Goal: Task Accomplishment & Management: Complete application form

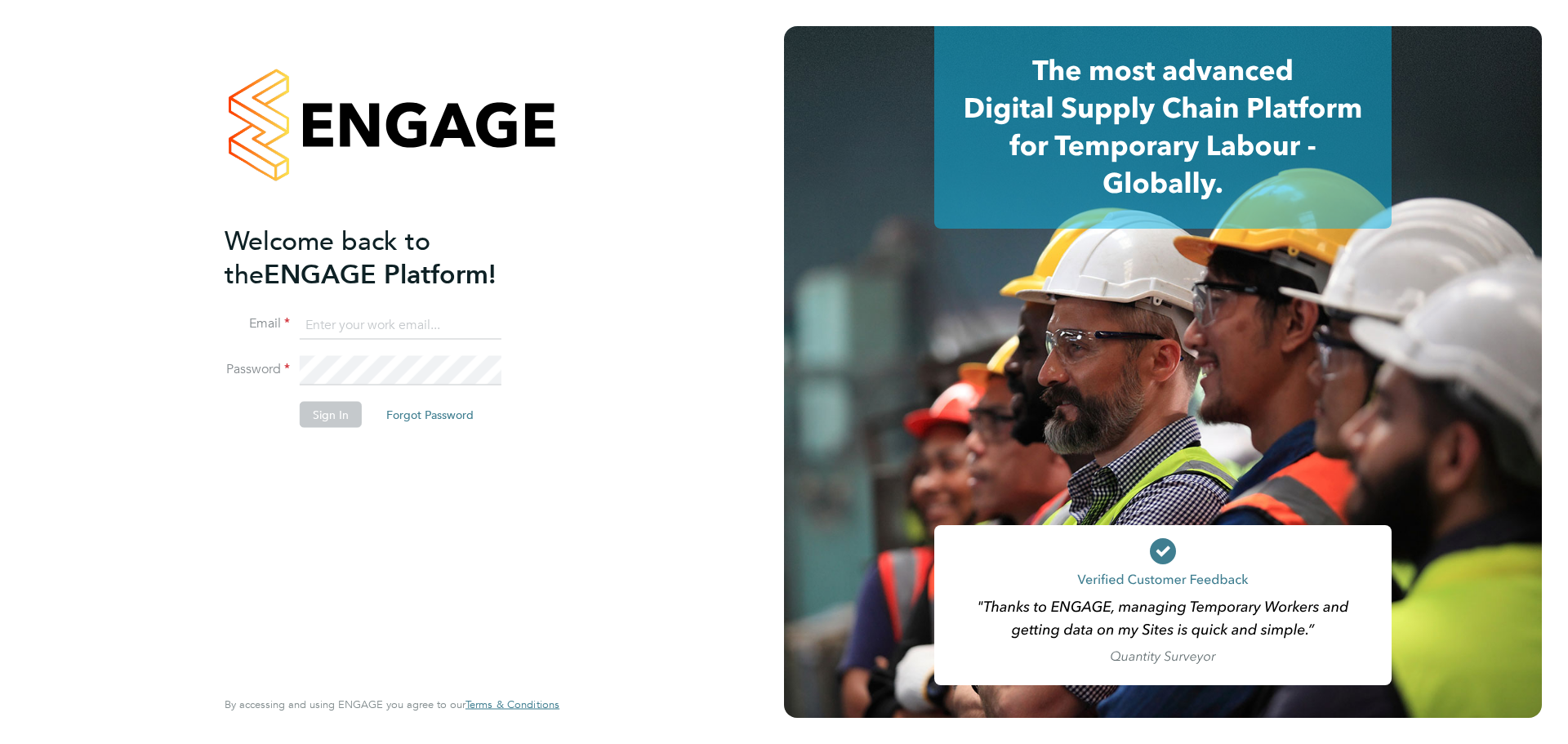
type input "[PERSON_NAME][EMAIL_ADDRESS][PERSON_NAME][PERSON_NAME][DOMAIN_NAME]"
click at [319, 421] on button "Sign In" at bounding box center [330, 414] width 62 height 26
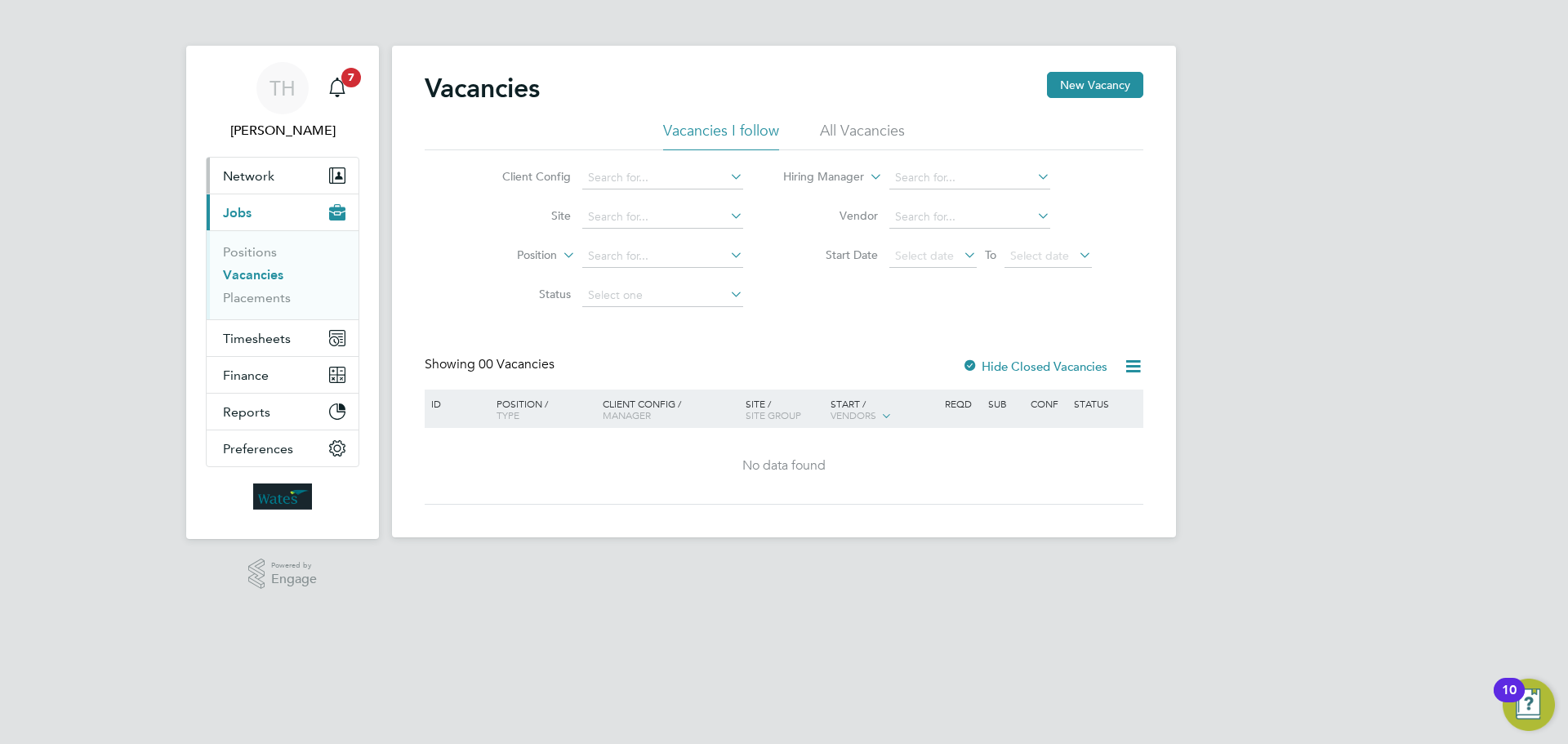
click at [238, 184] on button "Network" at bounding box center [282, 175] width 152 height 36
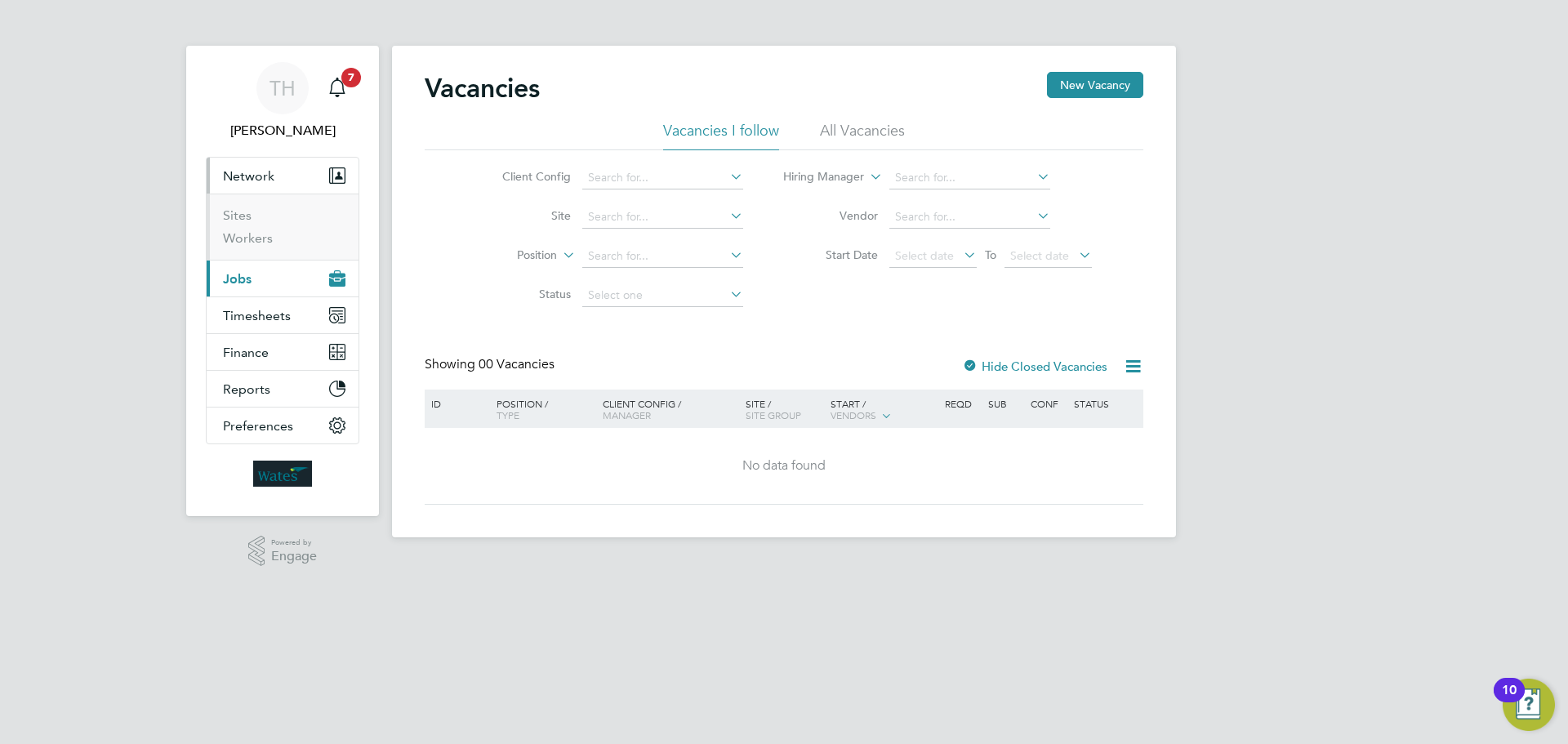
click at [233, 279] on span "Jobs" at bounding box center [237, 279] width 29 height 16
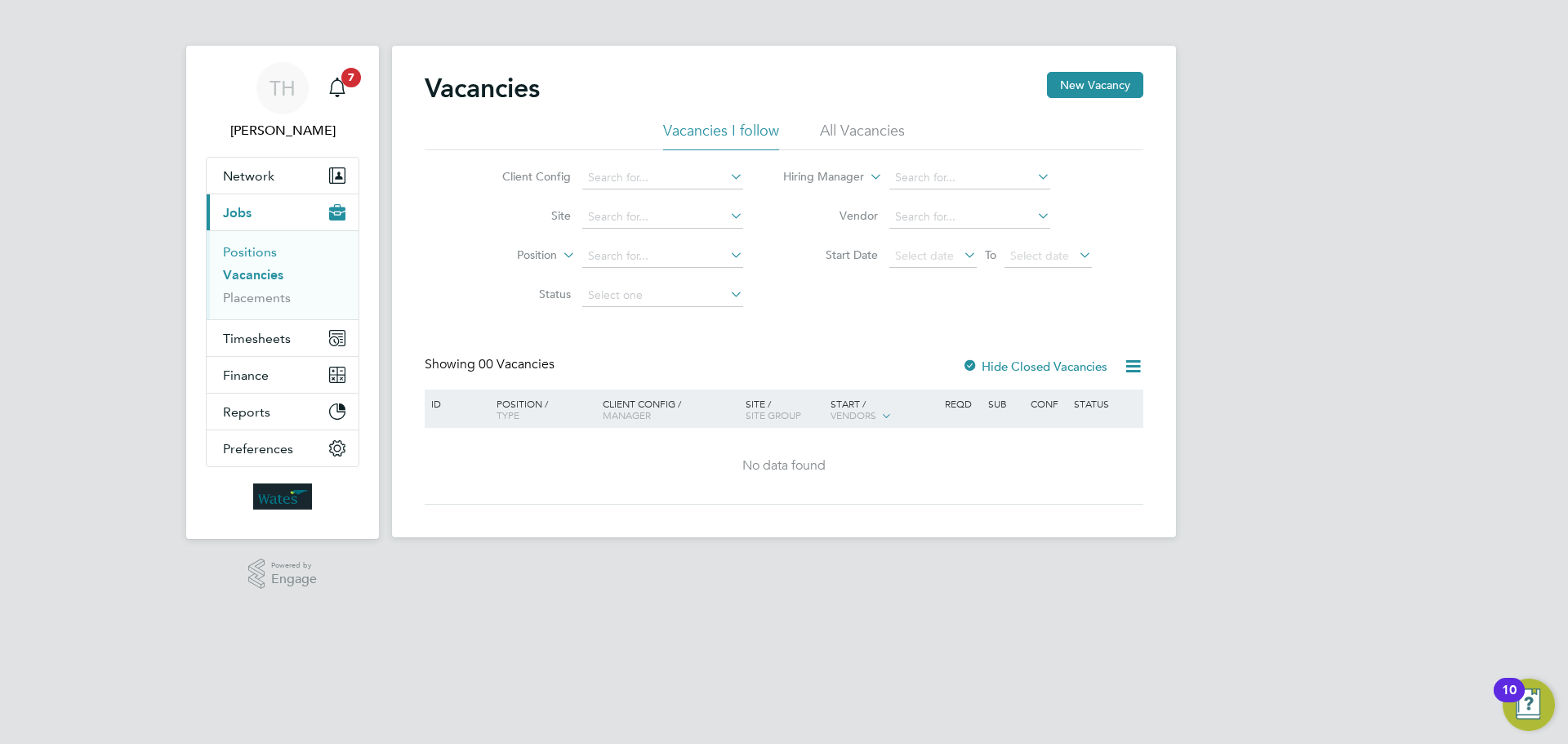
click at [248, 247] on link "Positions" at bounding box center [250, 252] width 54 height 16
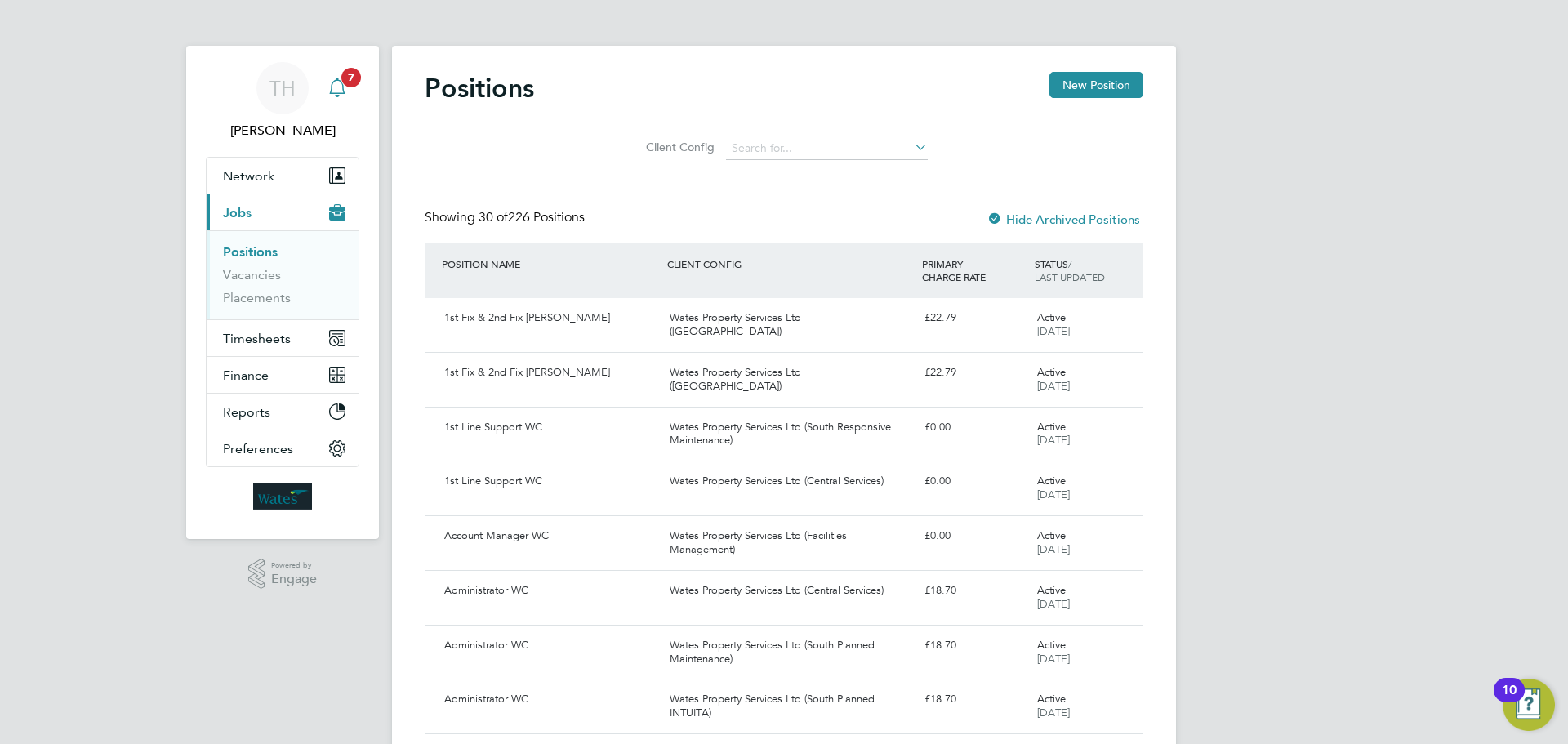
click at [337, 83] on icon "Main navigation" at bounding box center [337, 87] width 19 height 19
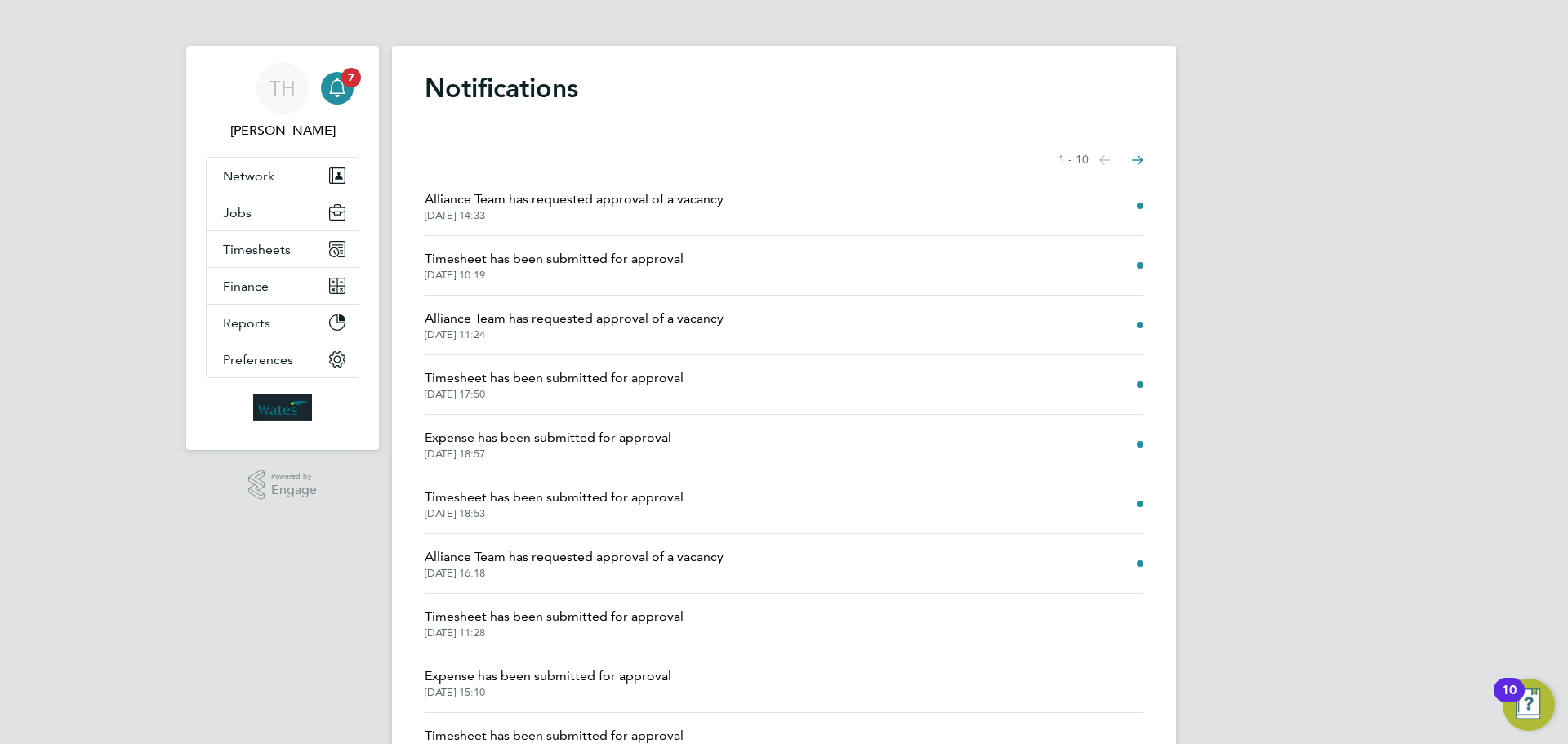
click at [490, 204] on span "Alliance Team has requested approval of a vacancy" at bounding box center [574, 199] width 299 height 19
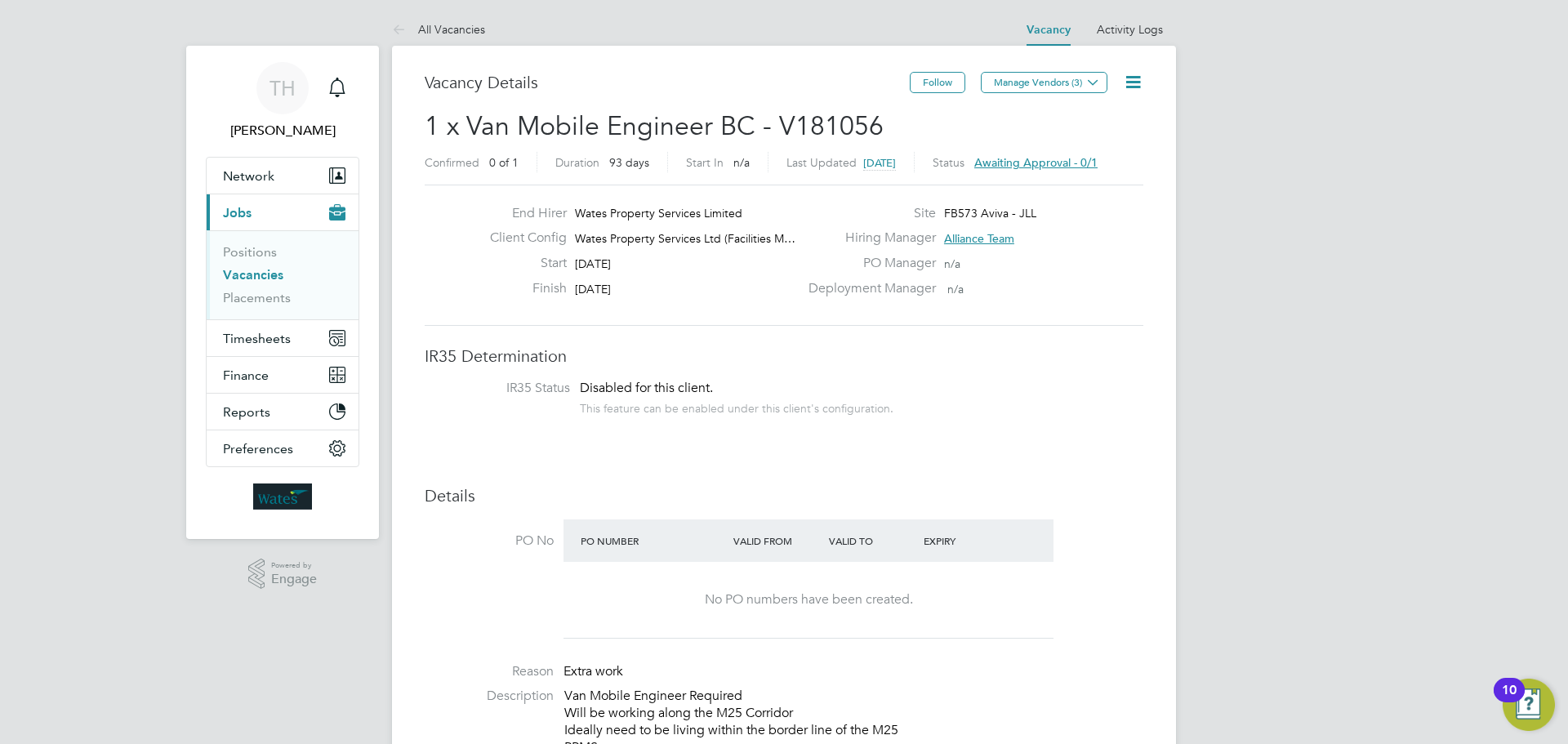
click at [1078, 162] on span "Awaiting approval - 0/1" at bounding box center [1035, 163] width 123 height 15
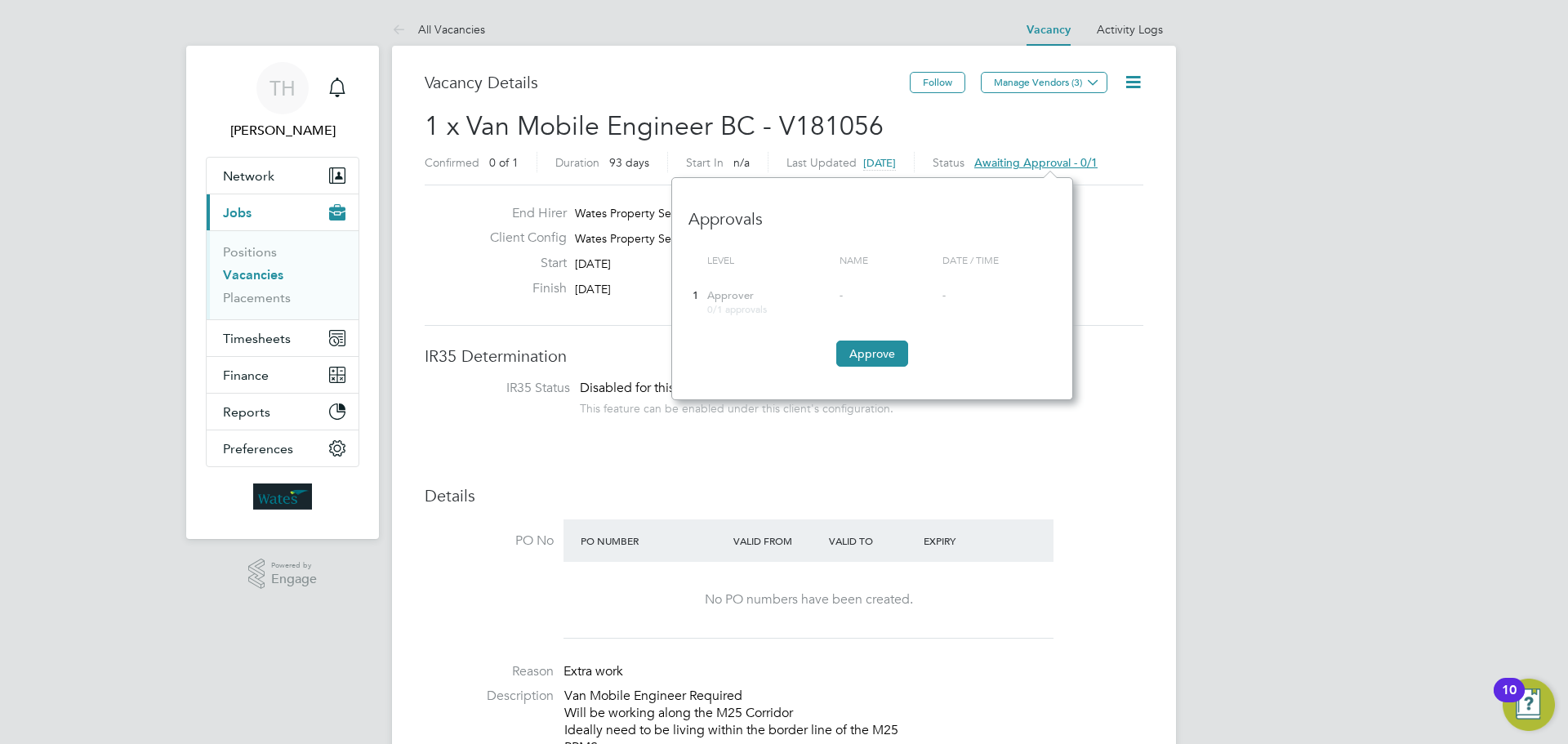
click at [1097, 159] on span "Awaiting approval - 0/1" at bounding box center [1035, 163] width 123 height 15
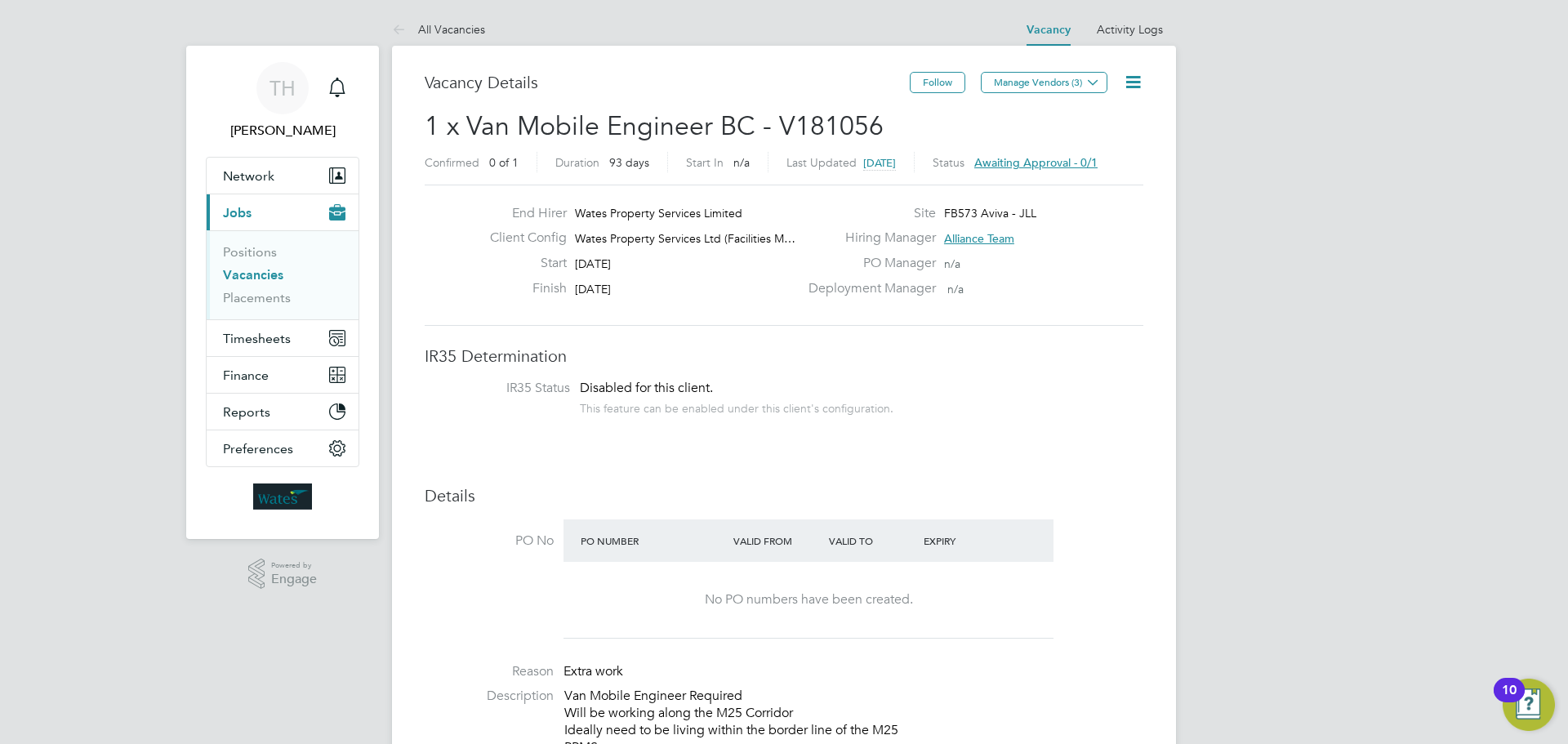
click at [1097, 159] on span "Awaiting approval - 0/1" at bounding box center [1035, 163] width 123 height 15
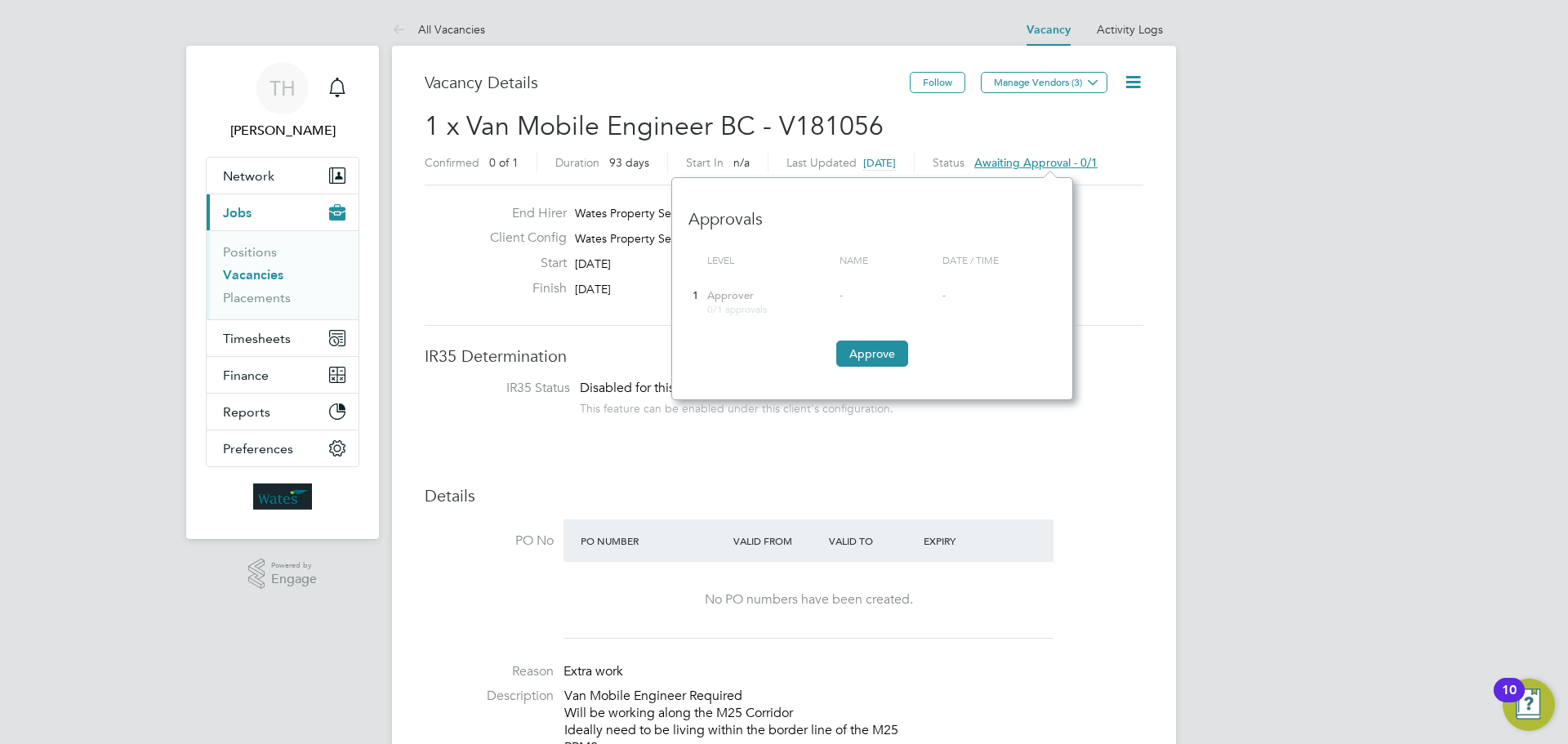
click at [1023, 163] on span "Awaiting approval - 0/1" at bounding box center [1035, 163] width 123 height 15
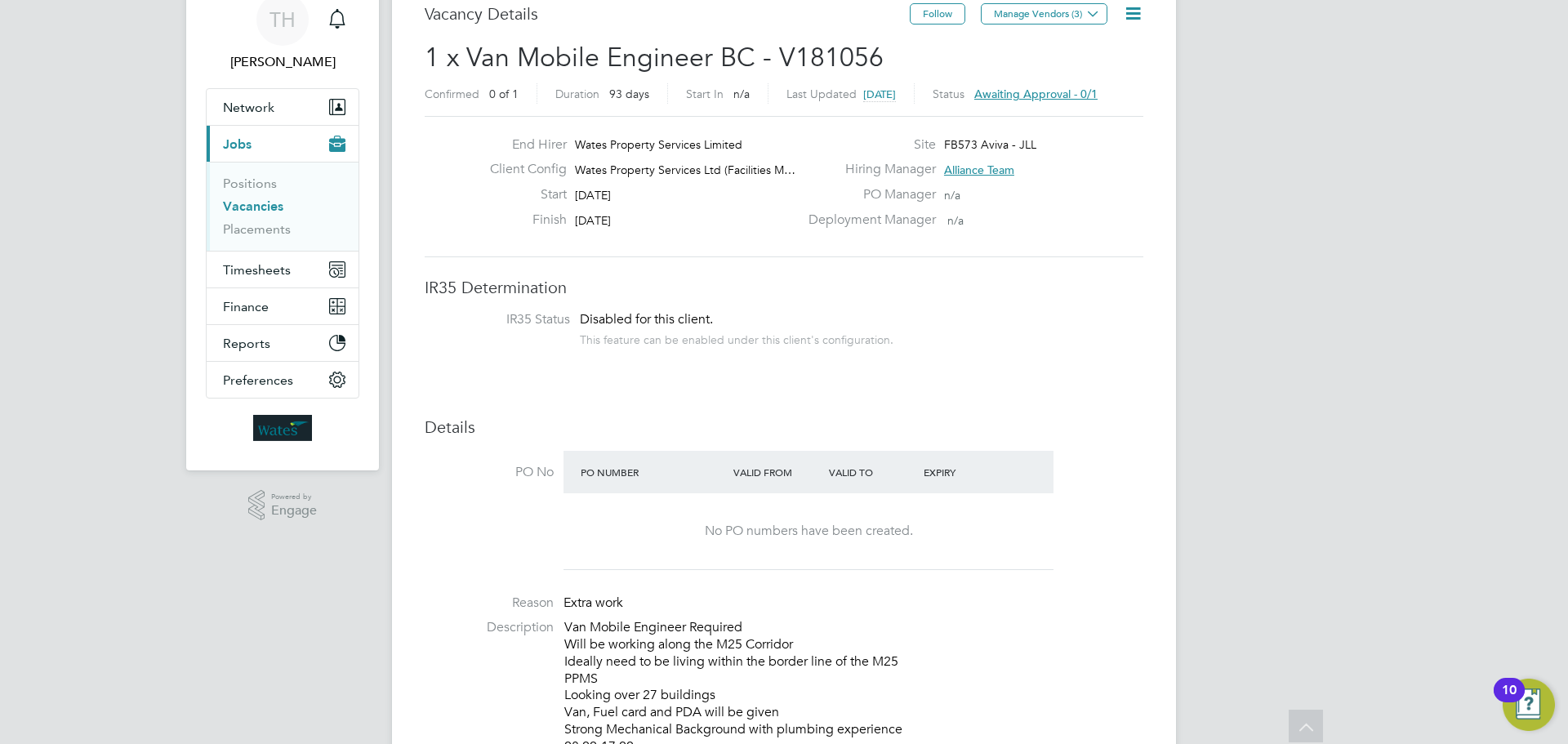
scroll to position [0, 0]
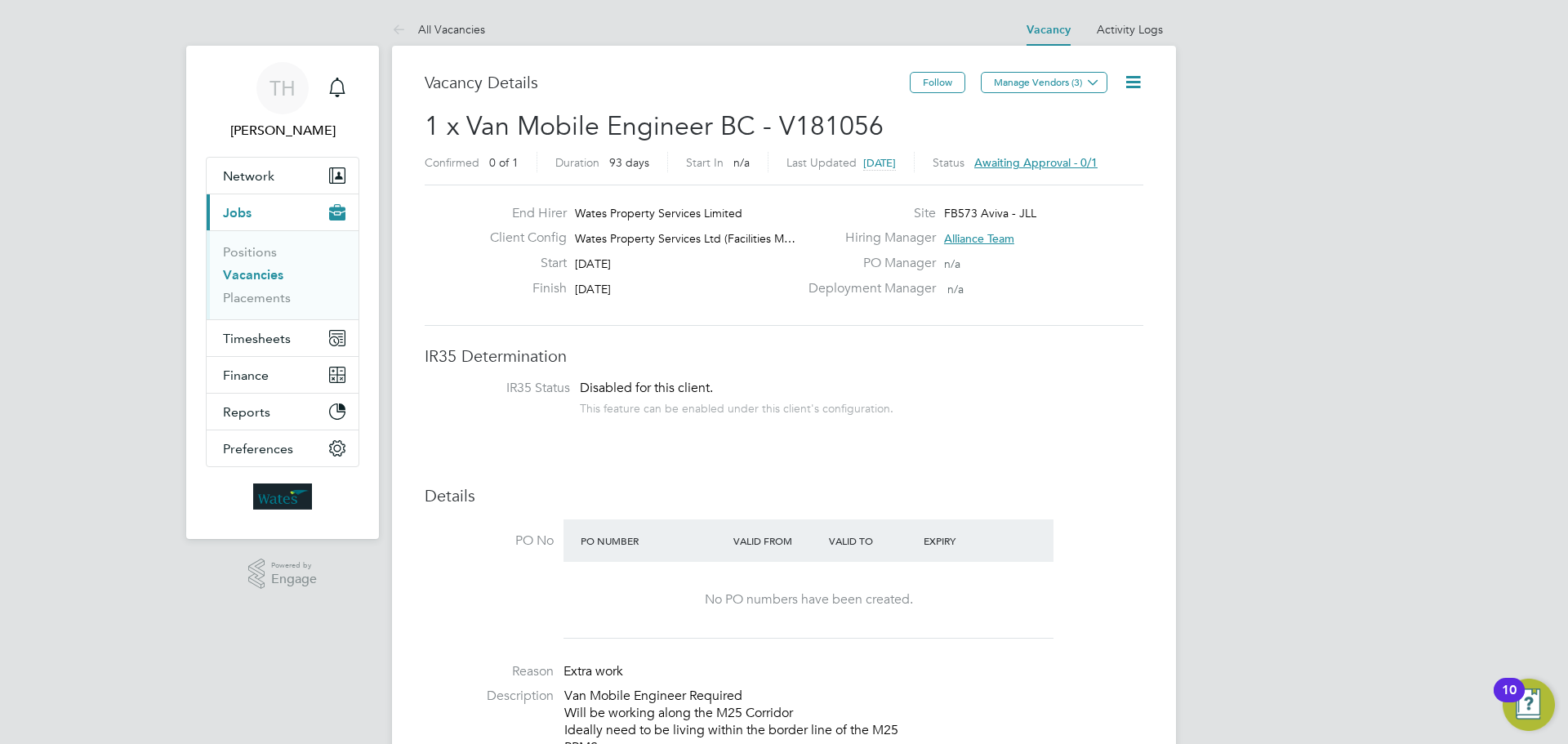
click at [1097, 165] on span "Awaiting approval - 0/1" at bounding box center [1035, 163] width 123 height 15
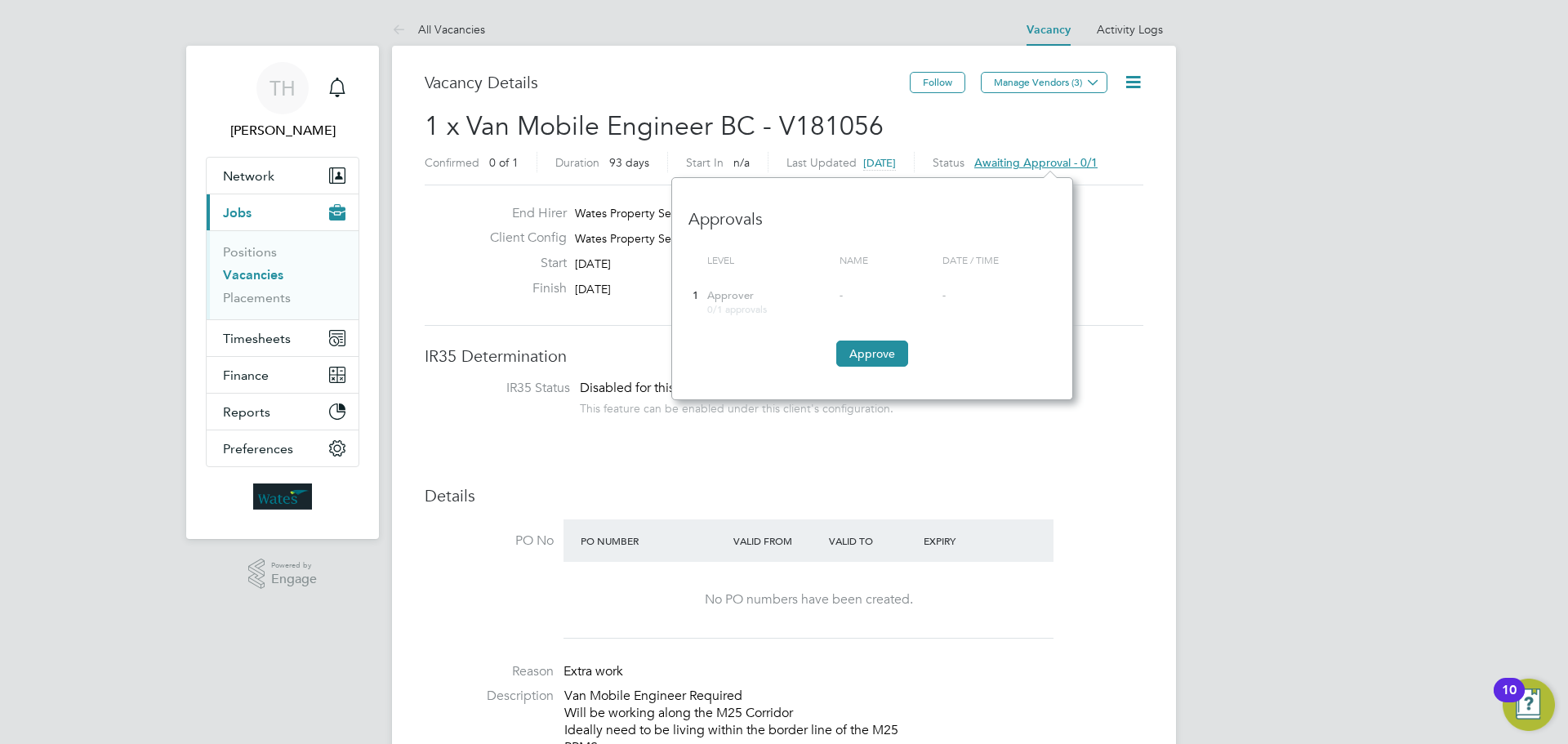
click at [703, 289] on div "Approver 0/1 approvals" at bounding box center [769, 303] width 132 height 43
click at [697, 296] on div "1" at bounding box center [696, 296] width 15 height 31
click at [727, 296] on span "Approver" at bounding box center [730, 295] width 46 height 14
click at [1126, 217] on div "Site FB573 Aviva - JLL" at bounding box center [974, 217] width 352 height 25
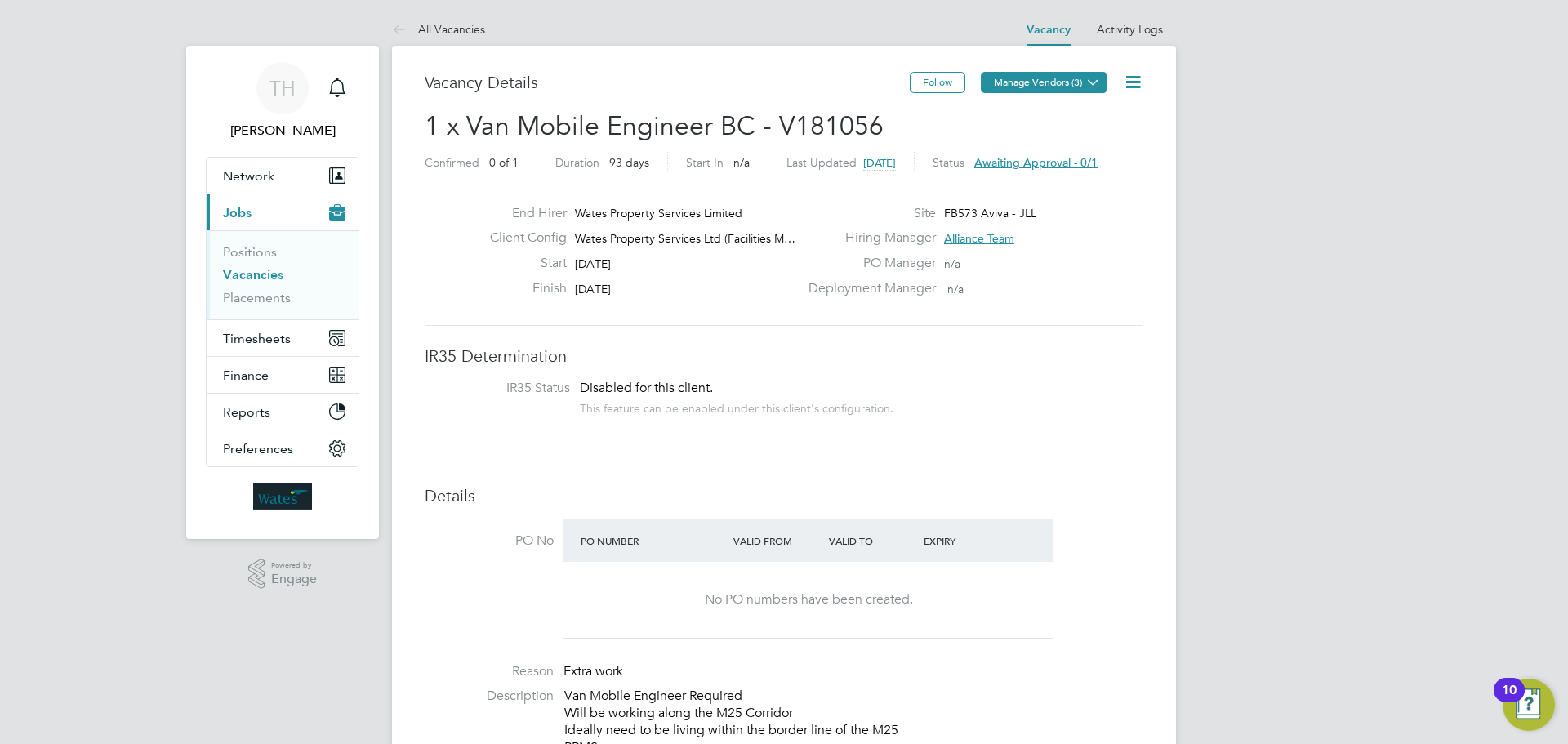
click at [1052, 89] on button "Manage Vendors (3)" at bounding box center [1043, 82] width 127 height 21
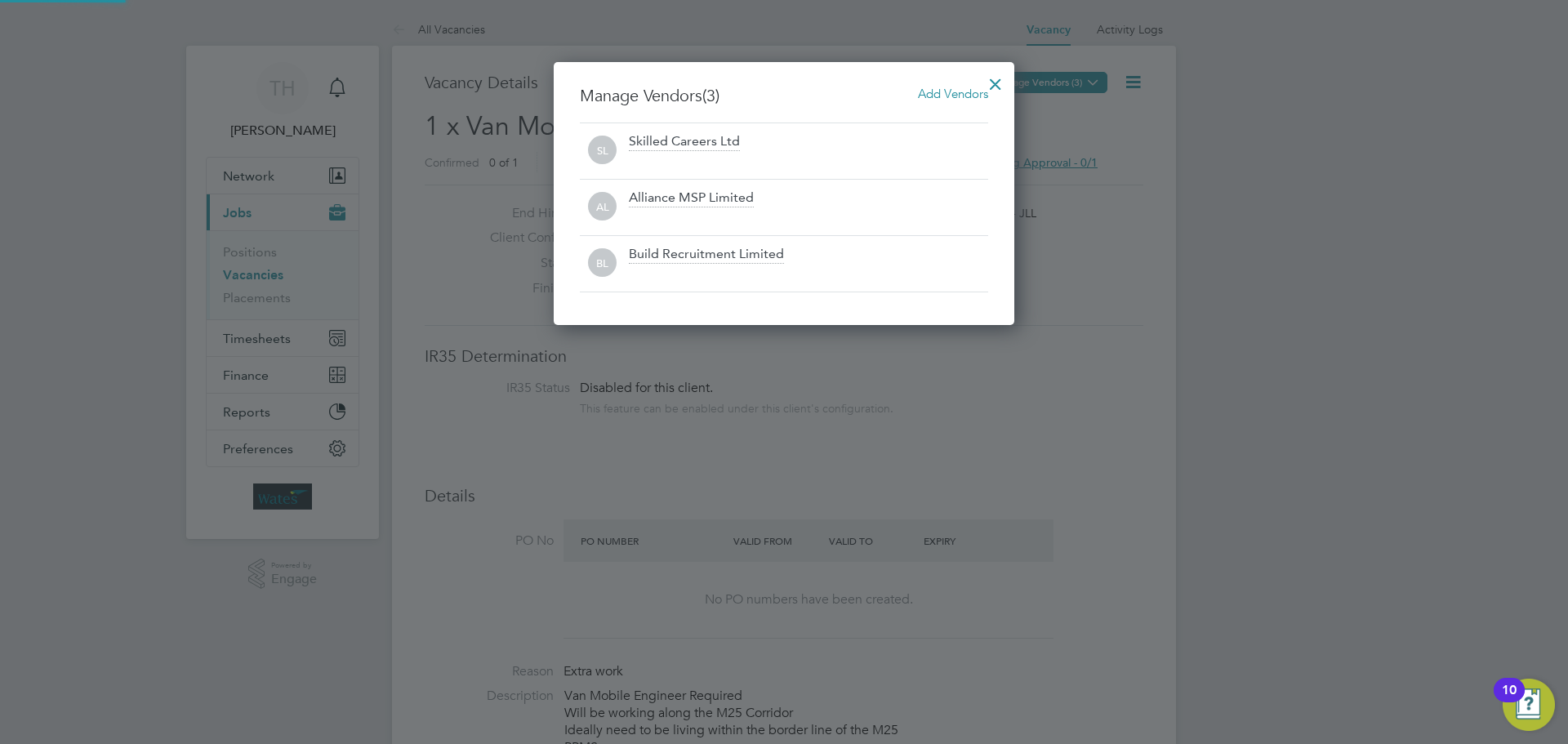
scroll to position [264, 462]
click at [996, 81] on div at bounding box center [995, 81] width 30 height 30
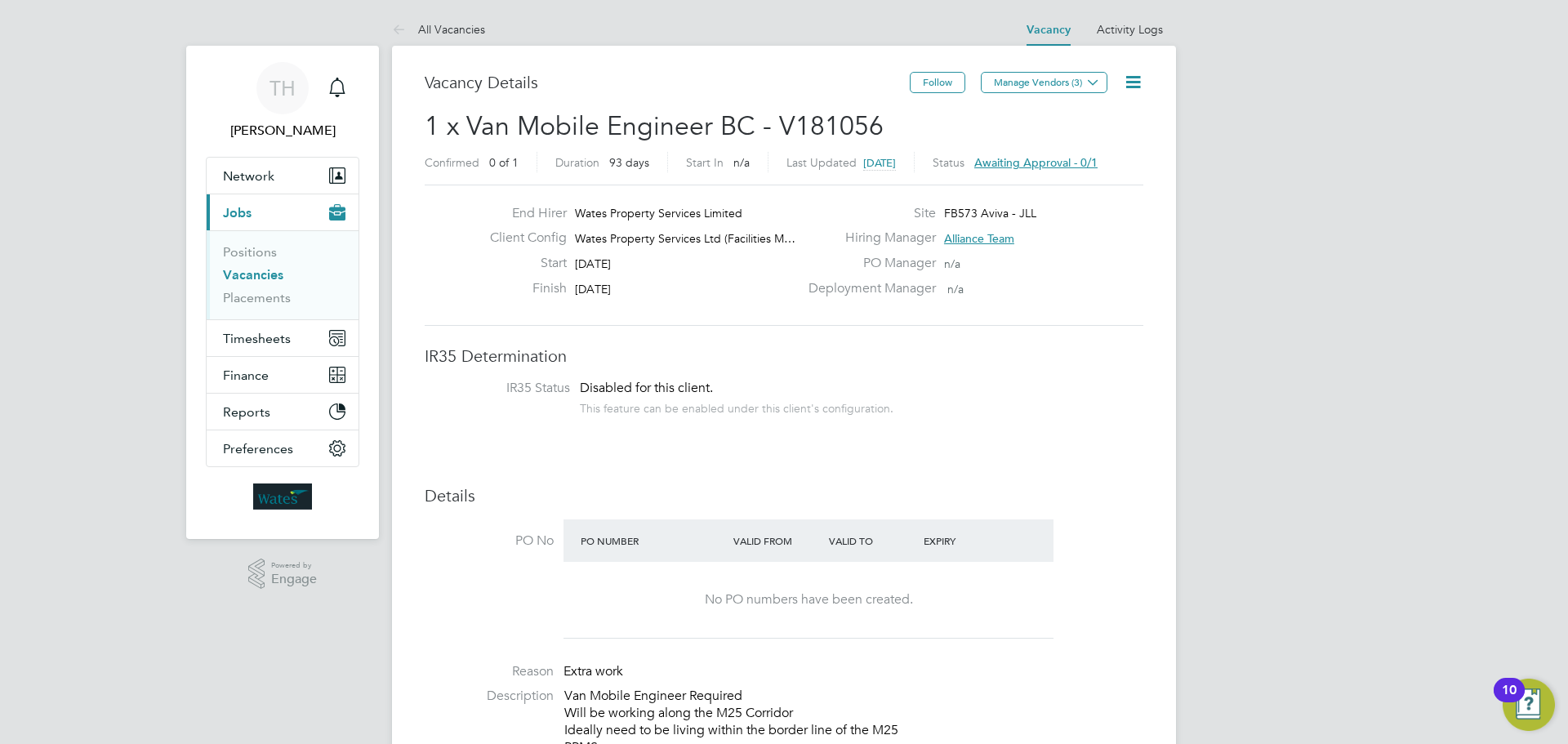
click at [1139, 82] on icon at bounding box center [1133, 82] width 20 height 20
click at [1083, 118] on li "Edit Vacancy e" at bounding box center [1093, 120] width 94 height 23
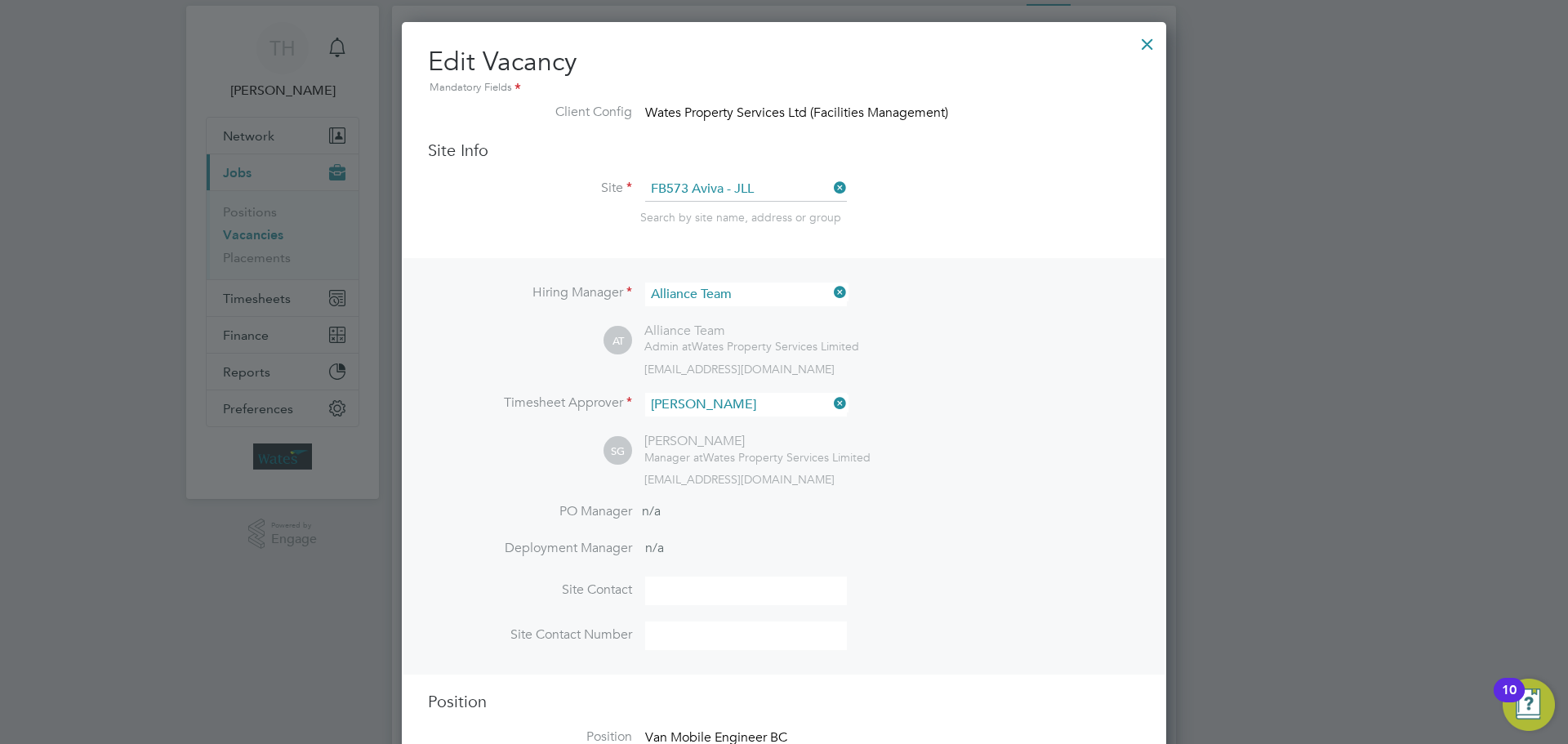
scroll to position [0, 0]
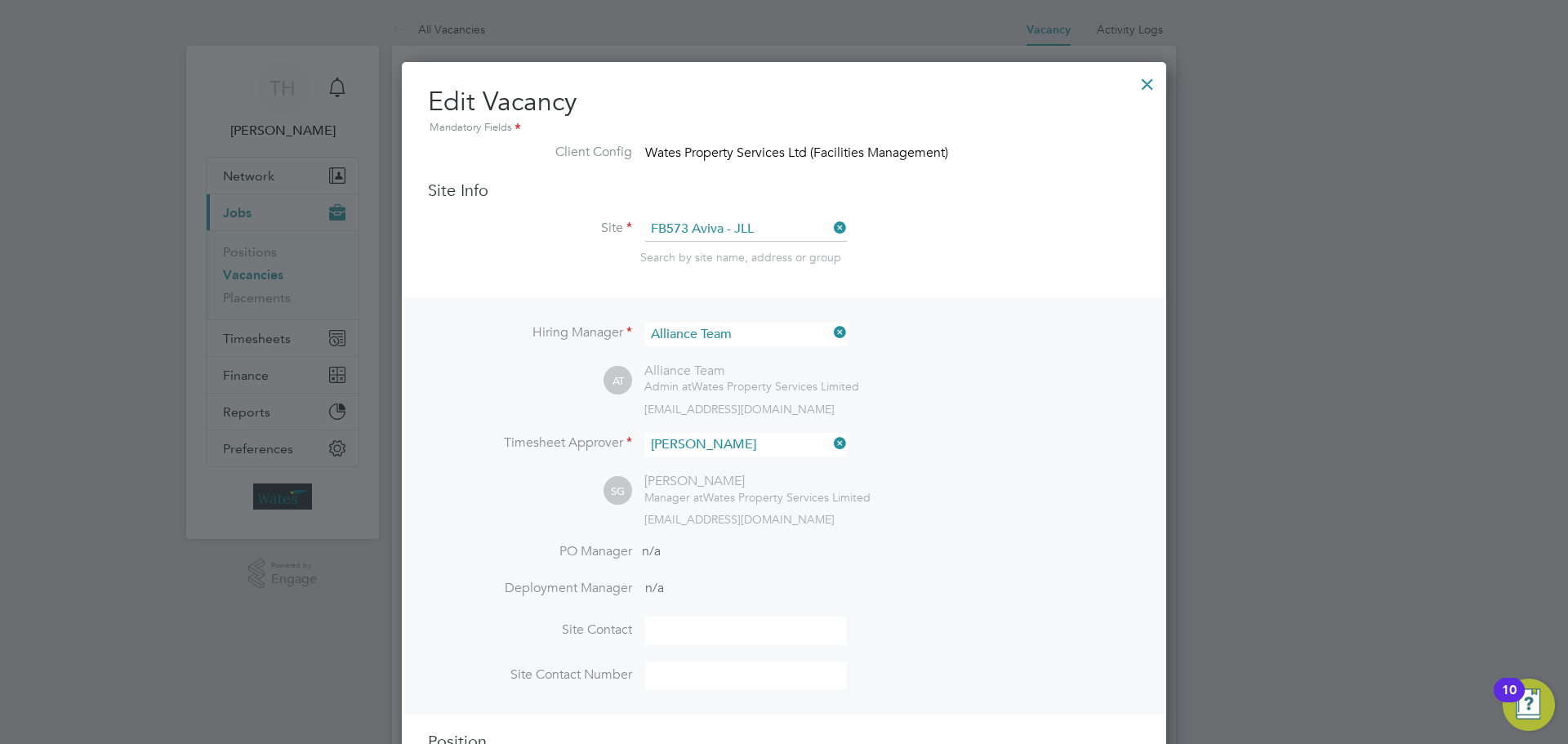
click at [1152, 89] on div at bounding box center [1147, 81] width 30 height 30
